Goal: Task Accomplishment & Management: Manage account settings

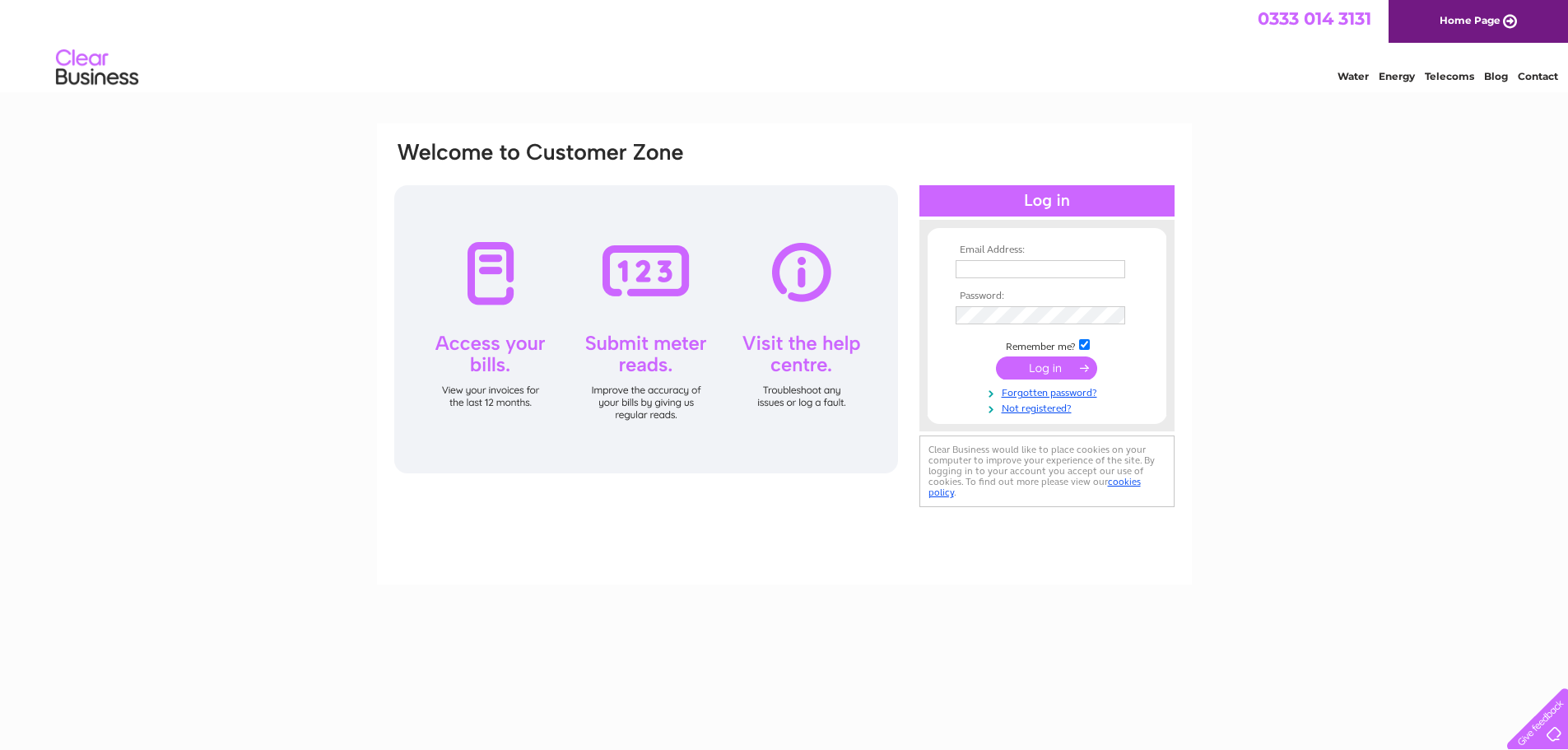
type input "office@taranakithrutubingtools.com"
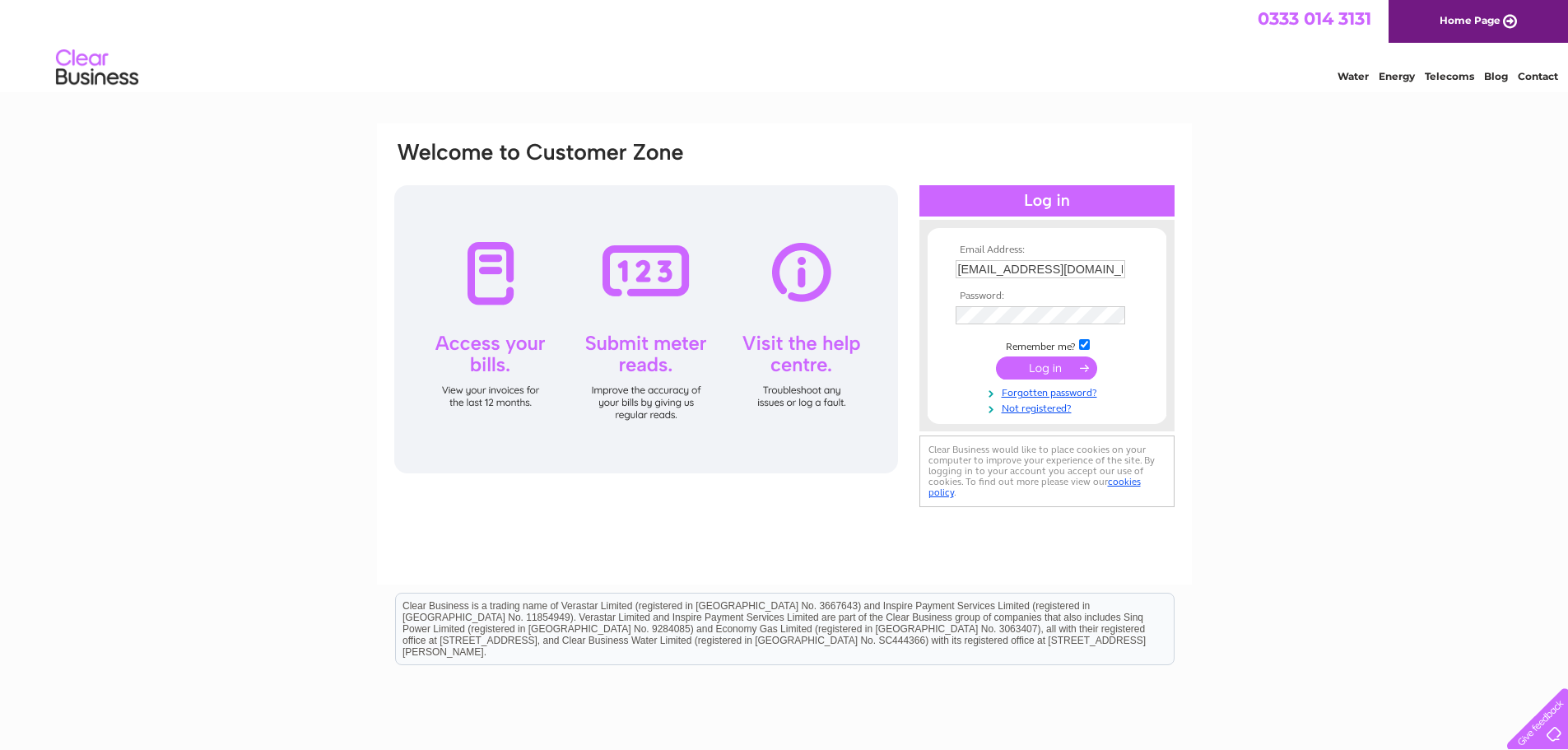
click at [1045, 372] on input "submit" at bounding box center [1046, 368] width 101 height 23
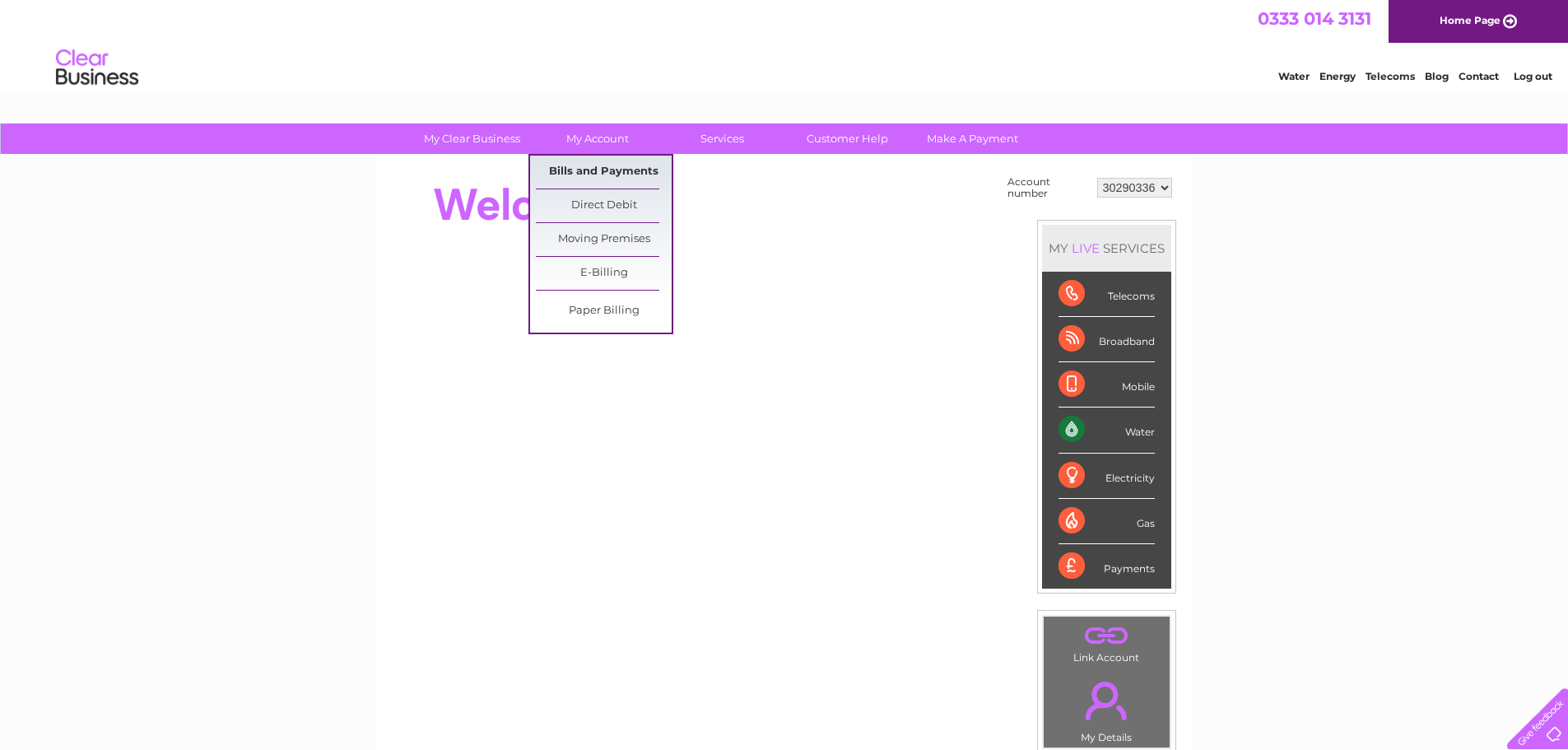
click at [585, 170] on link "Bills and Payments" at bounding box center [604, 172] width 136 height 33
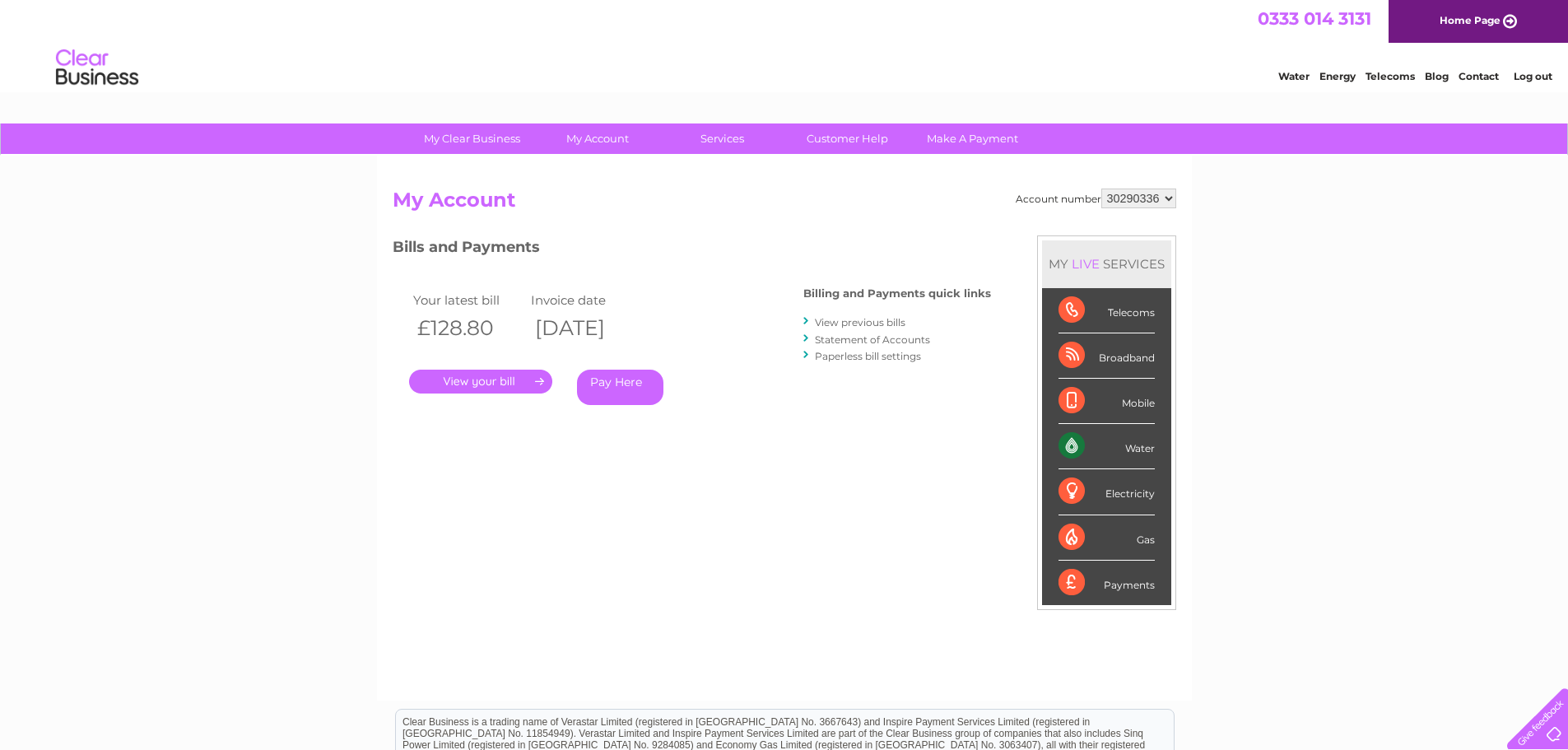
click at [474, 379] on link "." at bounding box center [481, 381] width 144 height 24
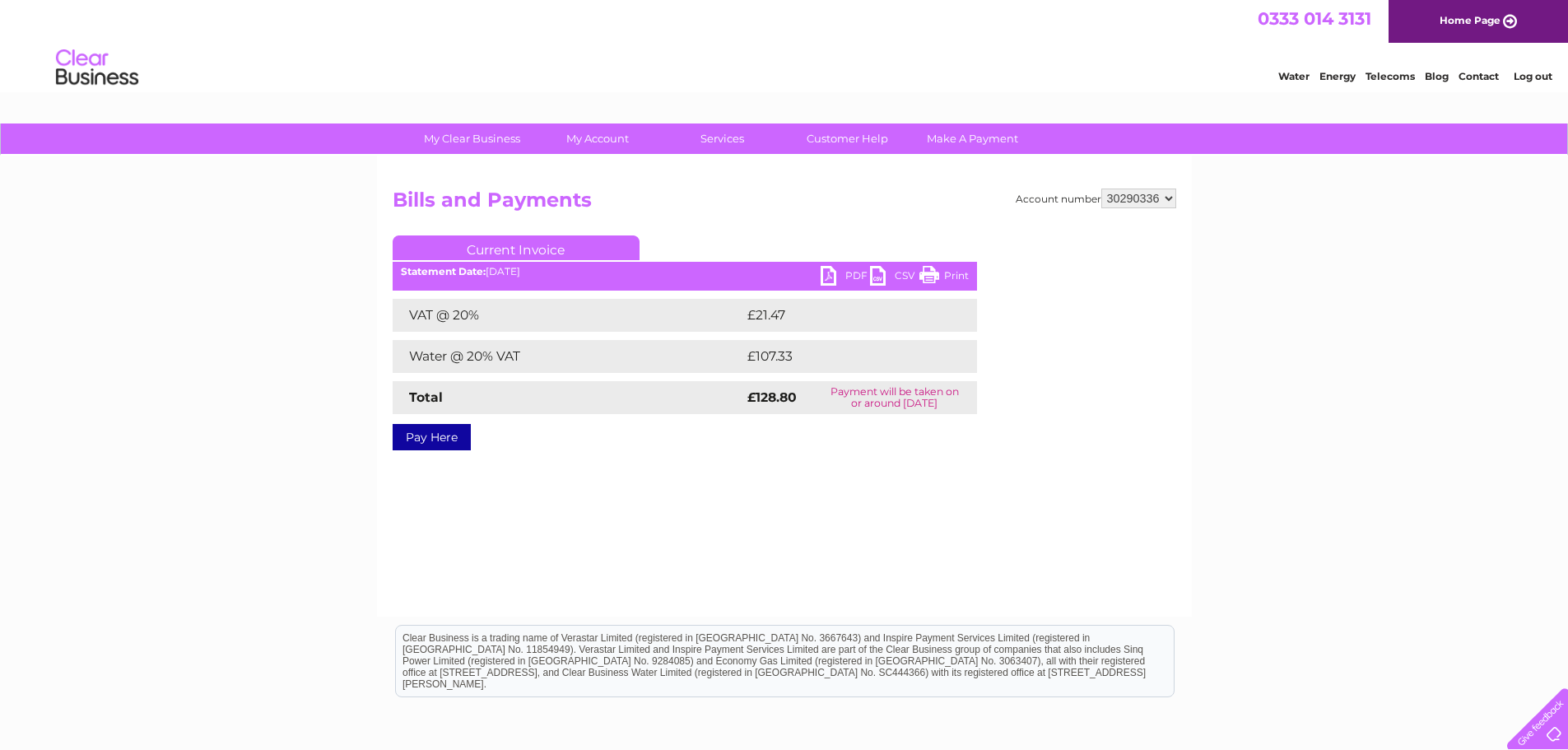
click at [849, 272] on link "PDF" at bounding box center [845, 278] width 49 height 24
